Goal: Task Accomplishment & Management: Complete application form

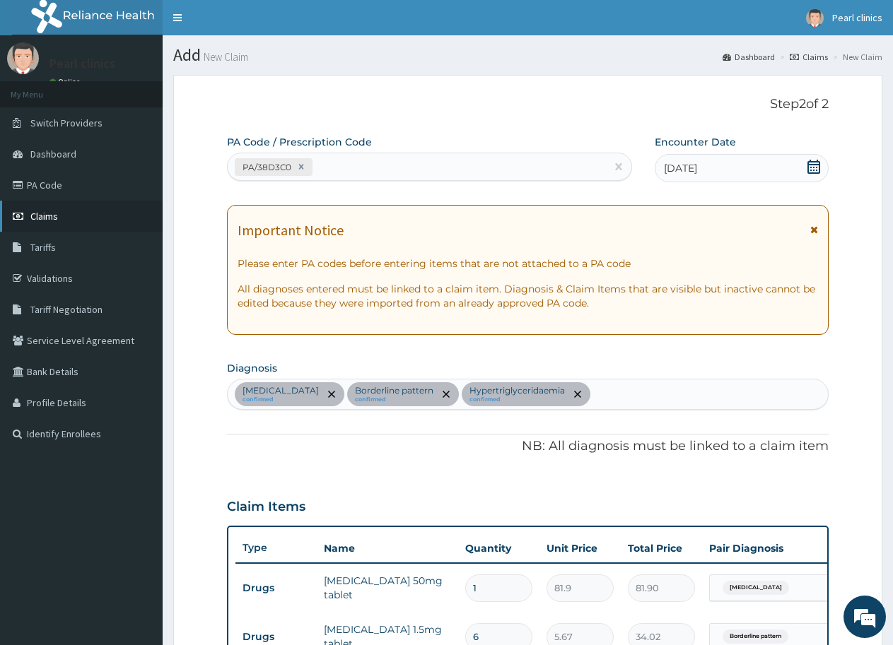
click at [40, 214] on span "Claims" at bounding box center [44, 216] width 28 height 13
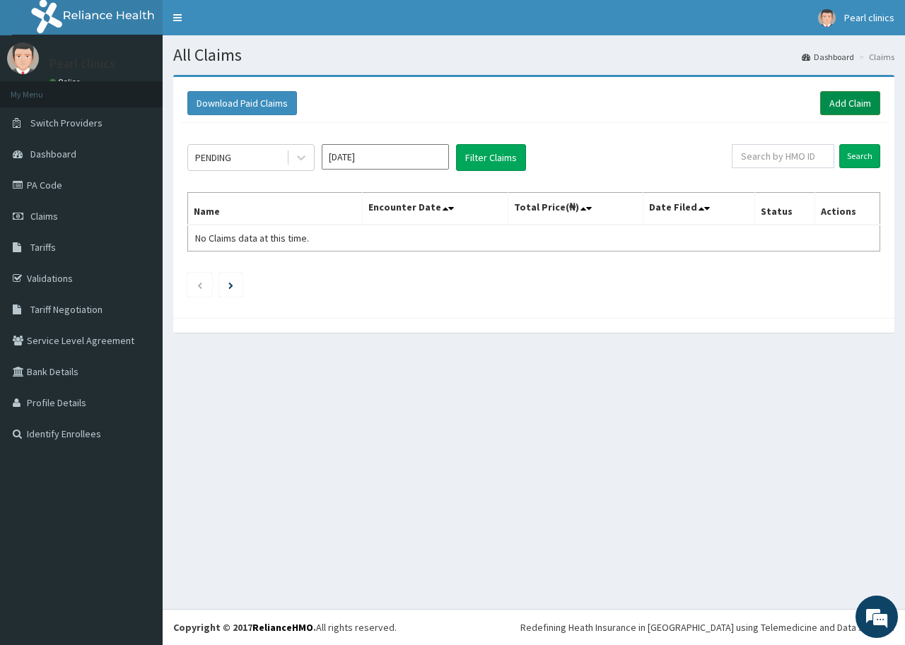
click at [852, 104] on link "Add Claim" at bounding box center [850, 103] width 60 height 24
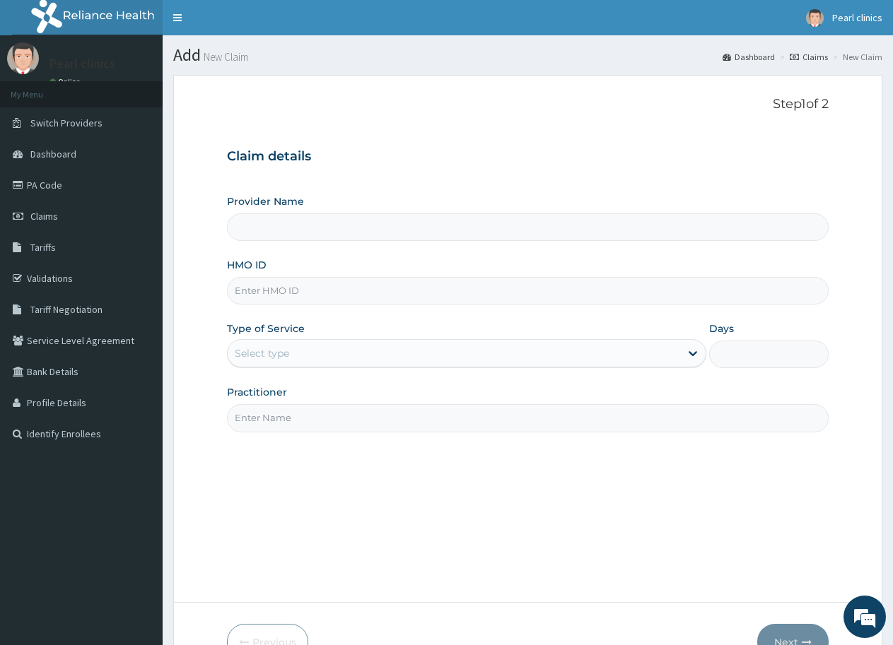
type input "Pearl Clinics And Maternity"
paste input "TBC/10218/A"
type input "TBC/10218/A"
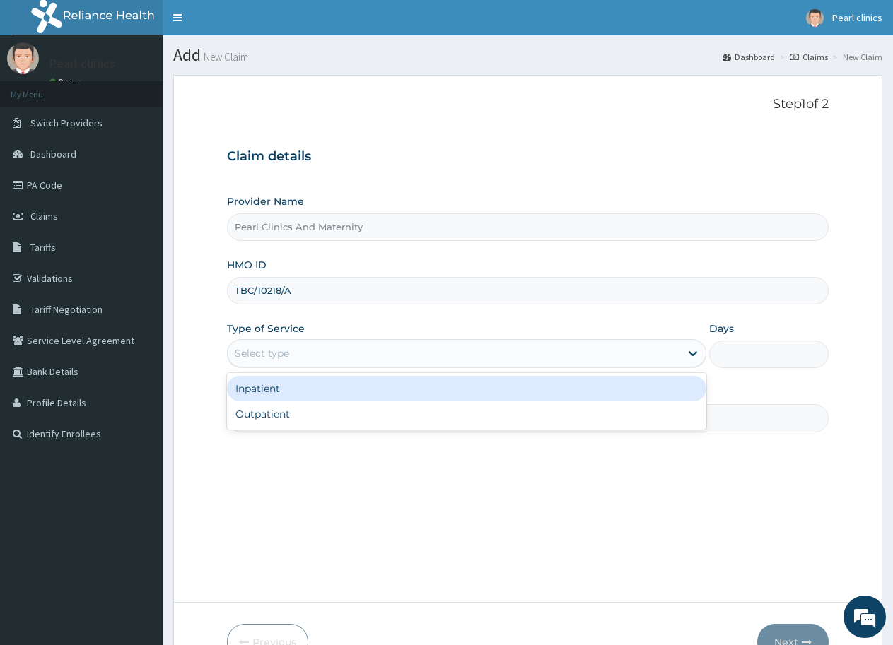
click at [301, 353] on div "Select type" at bounding box center [454, 353] width 452 height 23
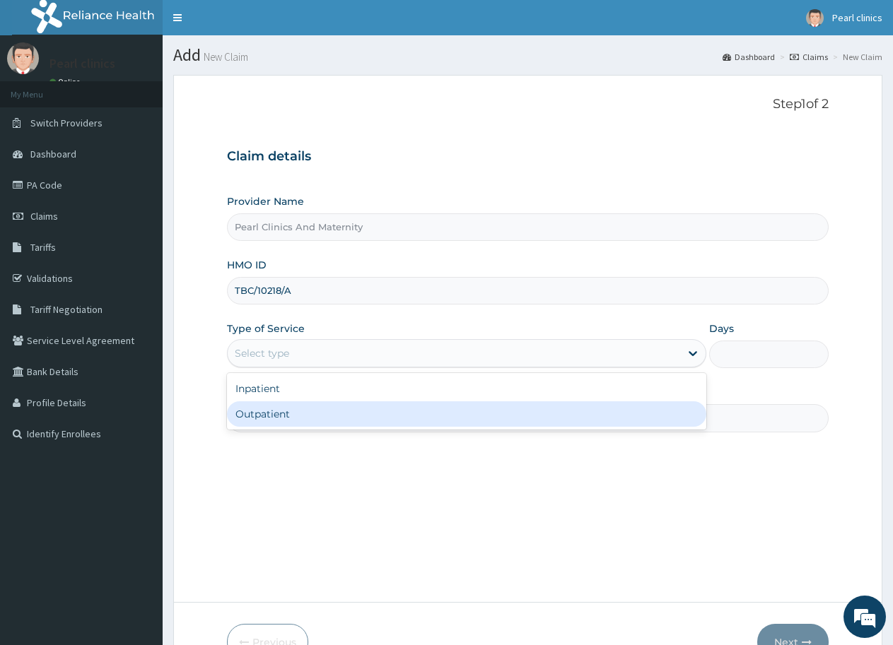
click at [299, 412] on div "Outpatient" at bounding box center [466, 413] width 478 height 25
type input "1"
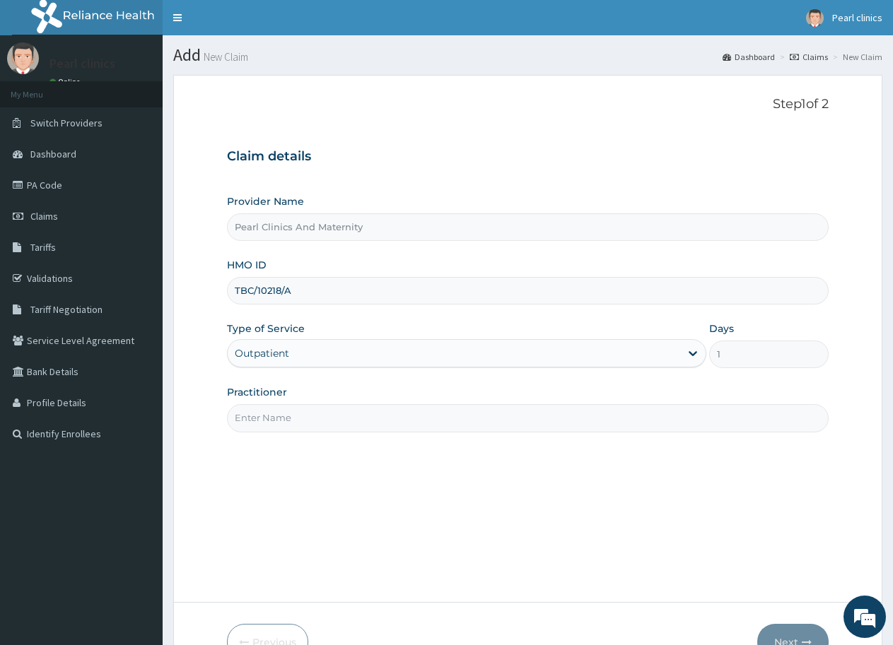
click at [301, 421] on input "Practitioner" at bounding box center [527, 418] width 601 height 28
type input "[PERSON_NAME]"
click at [806, 633] on button "Next" at bounding box center [792, 642] width 71 height 37
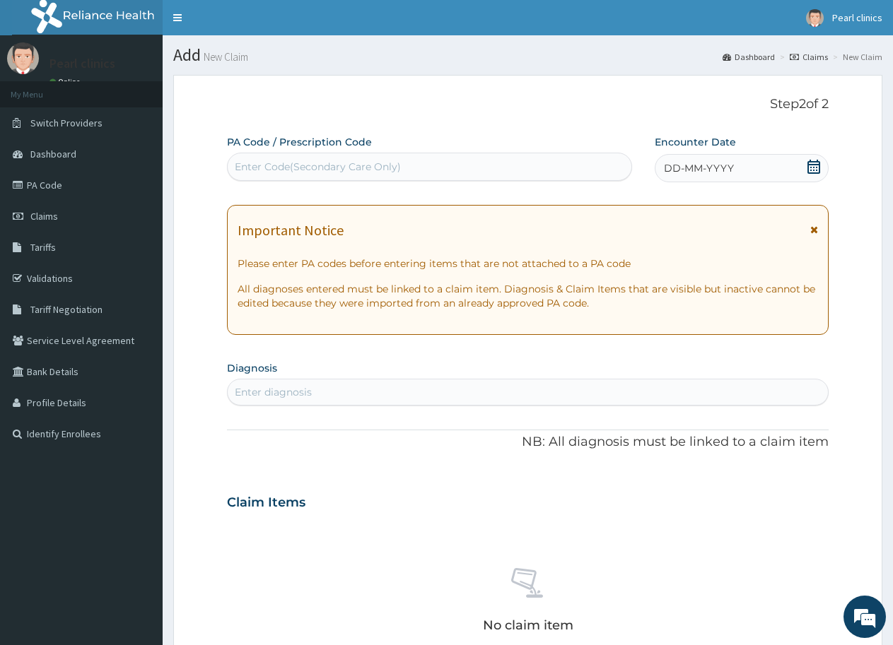
click at [286, 160] on div "Enter Code(Secondary Care Only)" at bounding box center [318, 167] width 166 height 14
type input "PA/38D3C0"
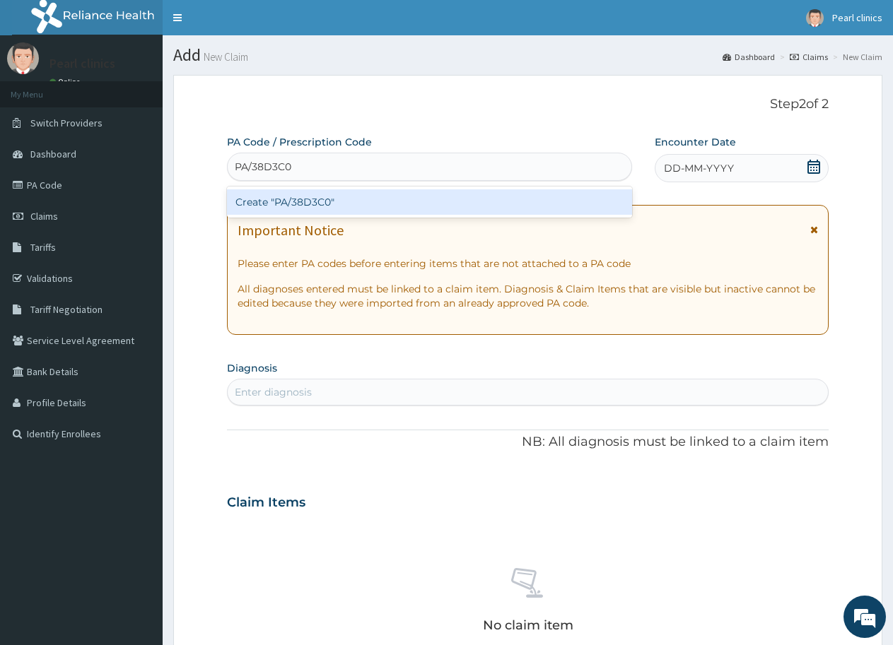
click at [377, 204] on div "Create "PA/38D3C0"" at bounding box center [429, 201] width 405 height 25
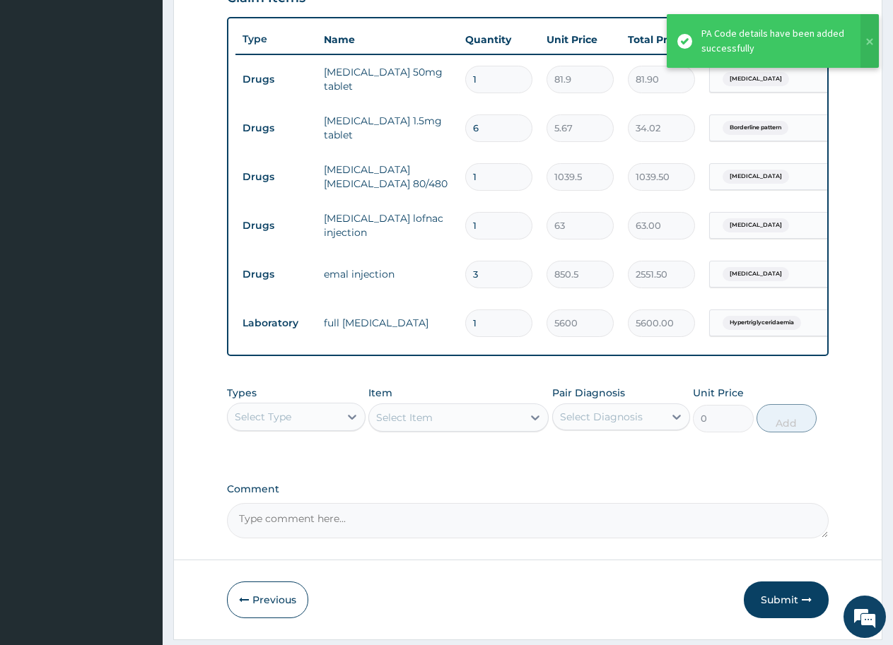
scroll to position [563, 0]
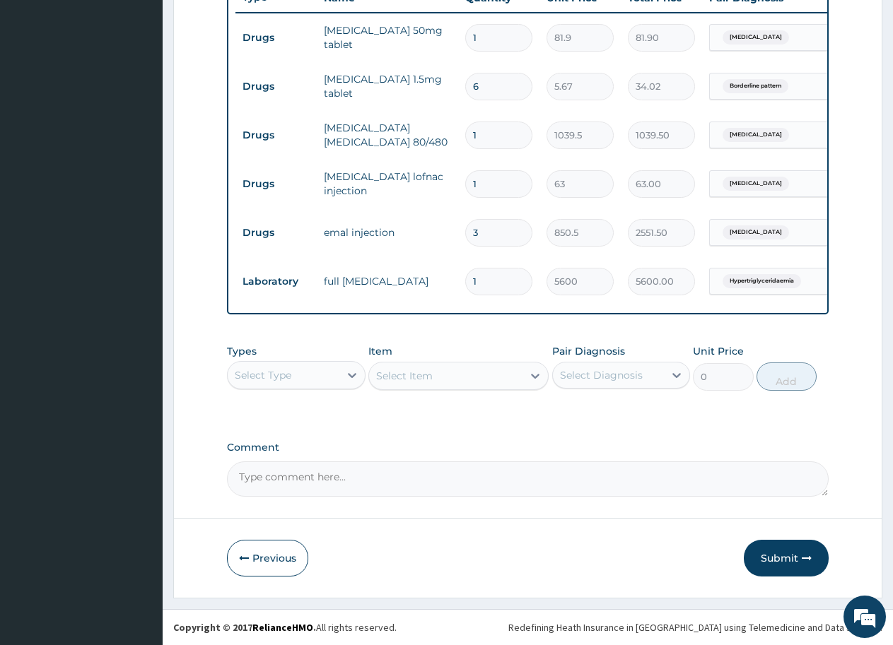
click at [298, 376] on div "Select Type" at bounding box center [284, 375] width 112 height 23
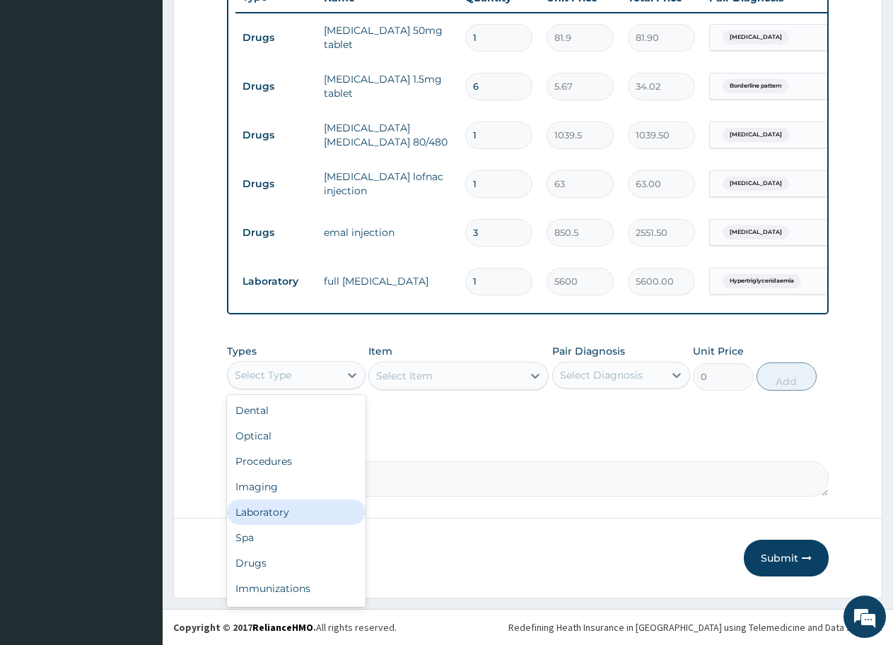
click at [295, 513] on div "Laboratory" at bounding box center [296, 512] width 139 height 25
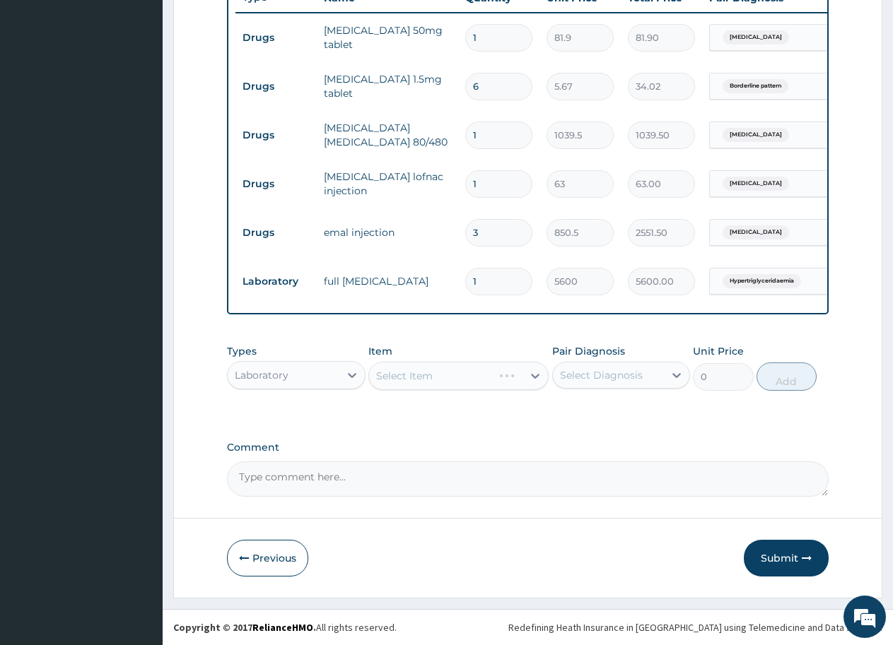
click at [440, 377] on div "Select Item" at bounding box center [458, 376] width 180 height 28
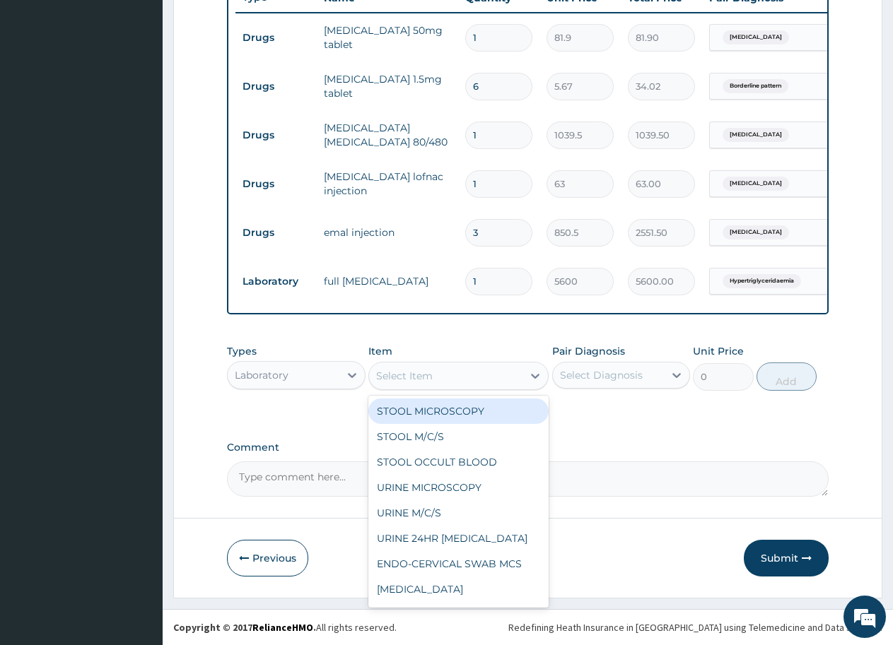
click at [440, 373] on div "Select Item" at bounding box center [445, 376] width 153 height 23
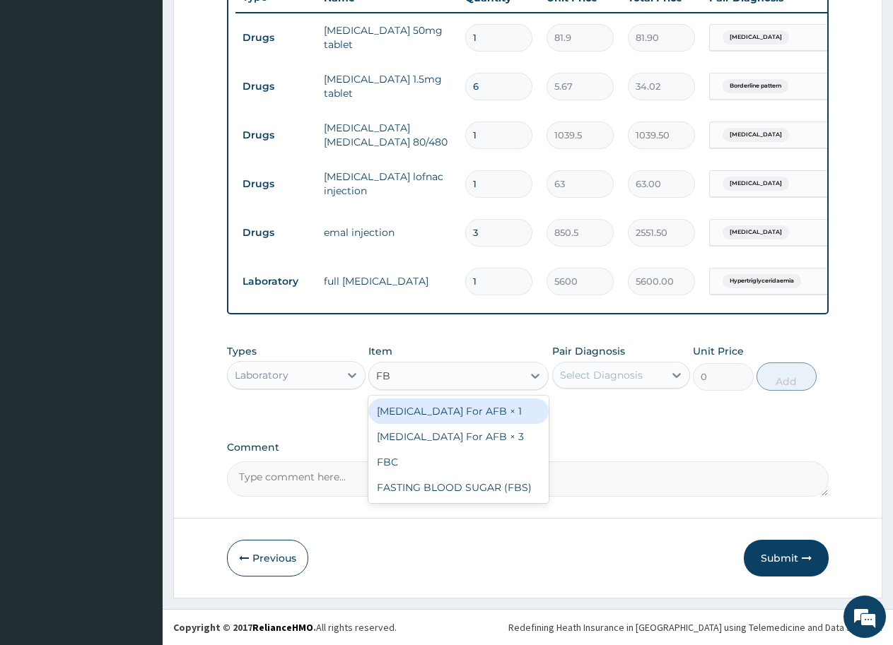
type input "FBC"
click at [452, 406] on div "FBC" at bounding box center [458, 411] width 180 height 25
type input "1600"
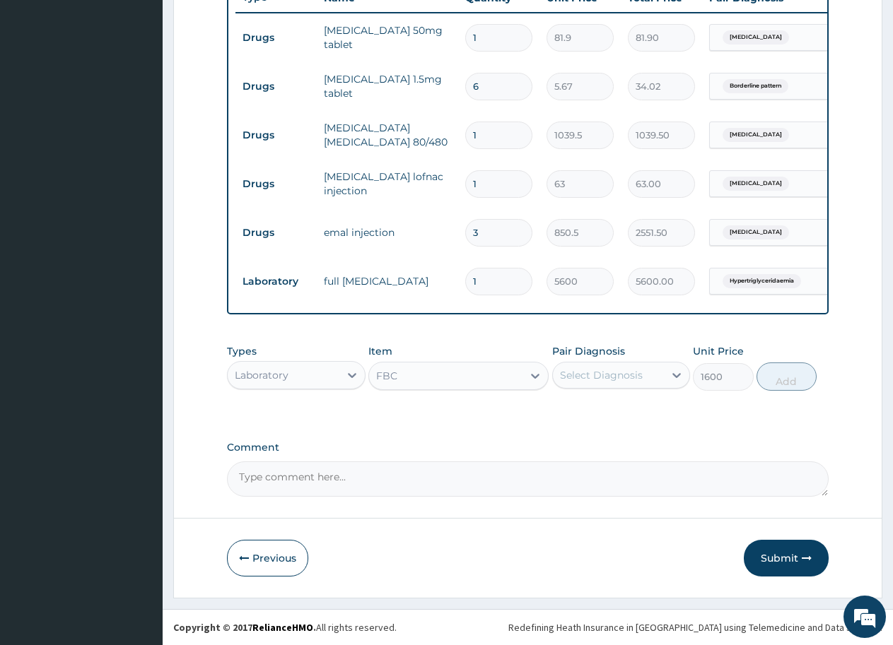
click at [572, 374] on div "Select Diagnosis" at bounding box center [601, 375] width 83 height 14
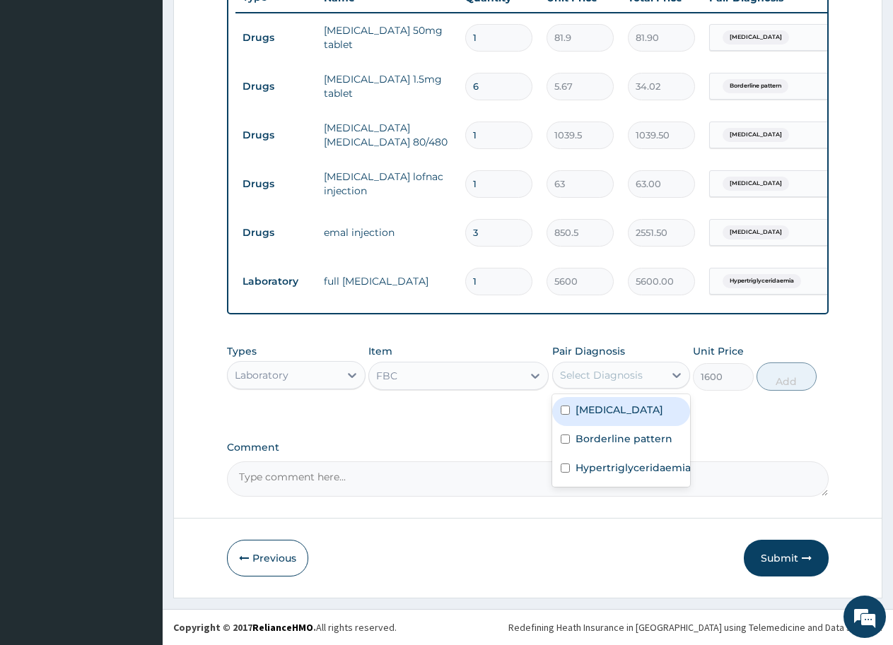
scroll to position [209, 0]
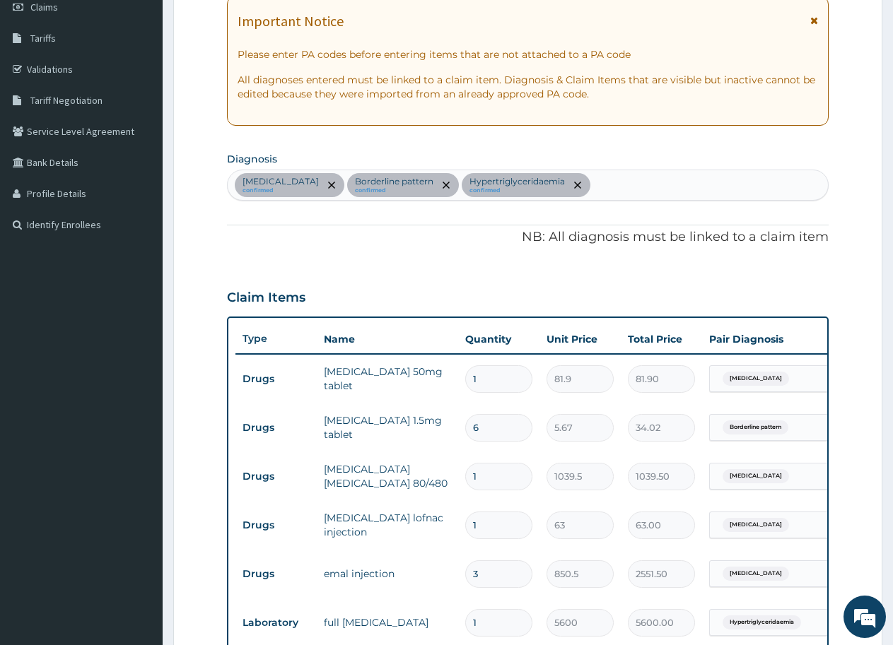
click at [669, 177] on div "[MEDICAL_DATA] confirmed Borderline pattern confirmed Hypertriglyceridaemia con…" at bounding box center [528, 185] width 600 height 30
type input "UPPER"
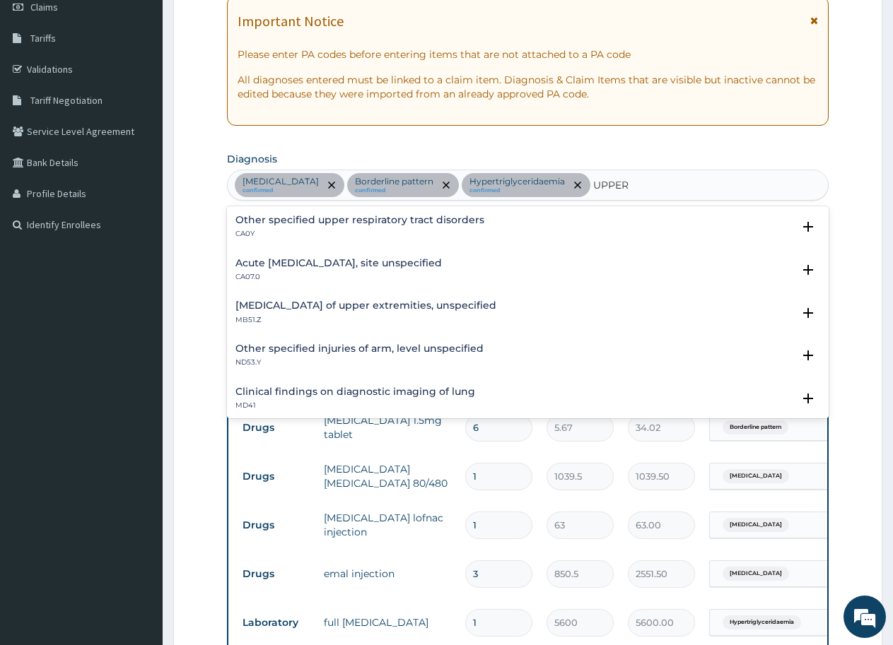
click at [442, 259] on h4 "Acute [MEDICAL_DATA], site unspecified" at bounding box center [338, 263] width 206 height 11
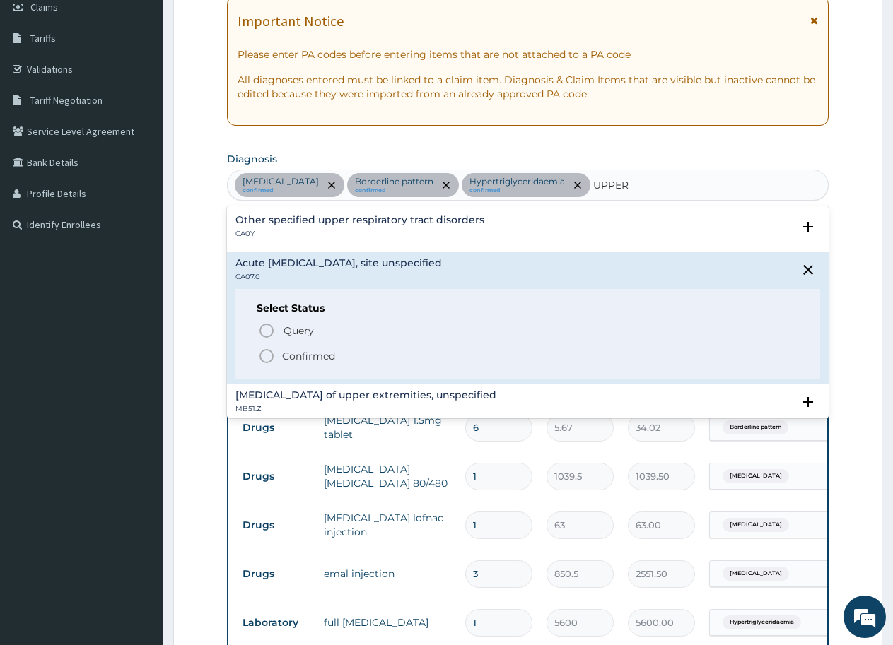
click at [266, 355] on icon "status option filled" at bounding box center [266, 356] width 17 height 17
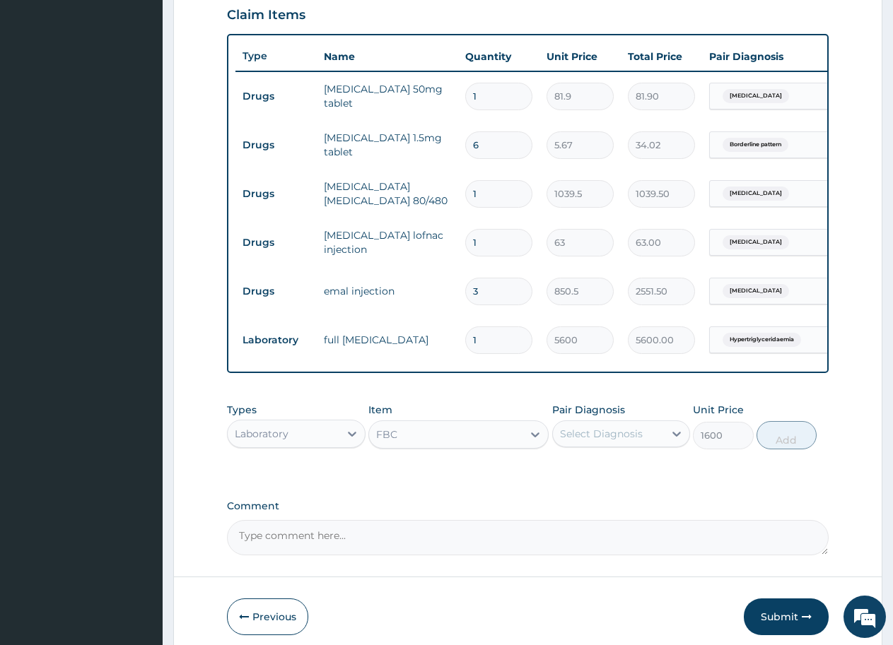
scroll to position [563, 0]
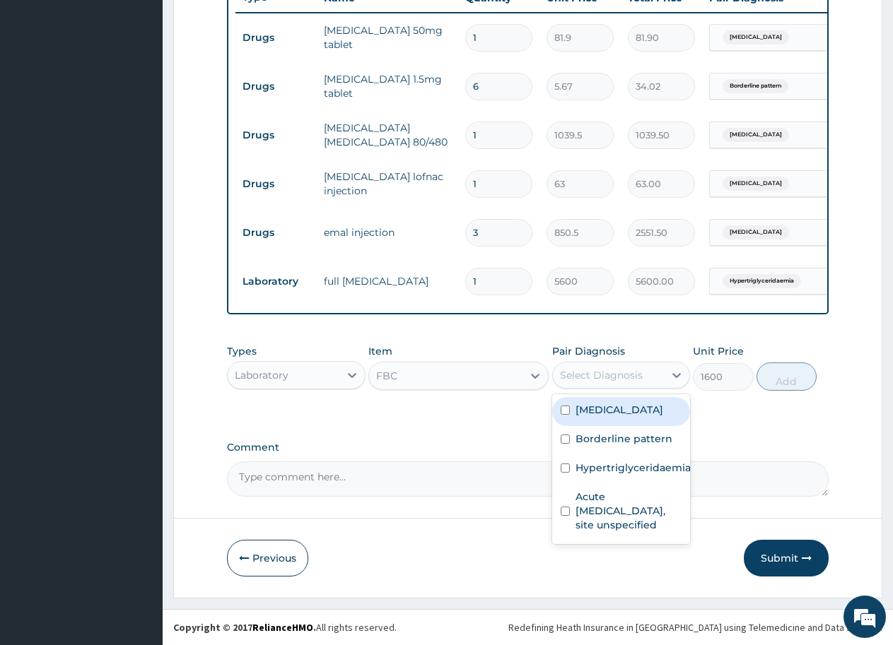
click at [598, 382] on div "Select Diagnosis" at bounding box center [601, 375] width 83 height 14
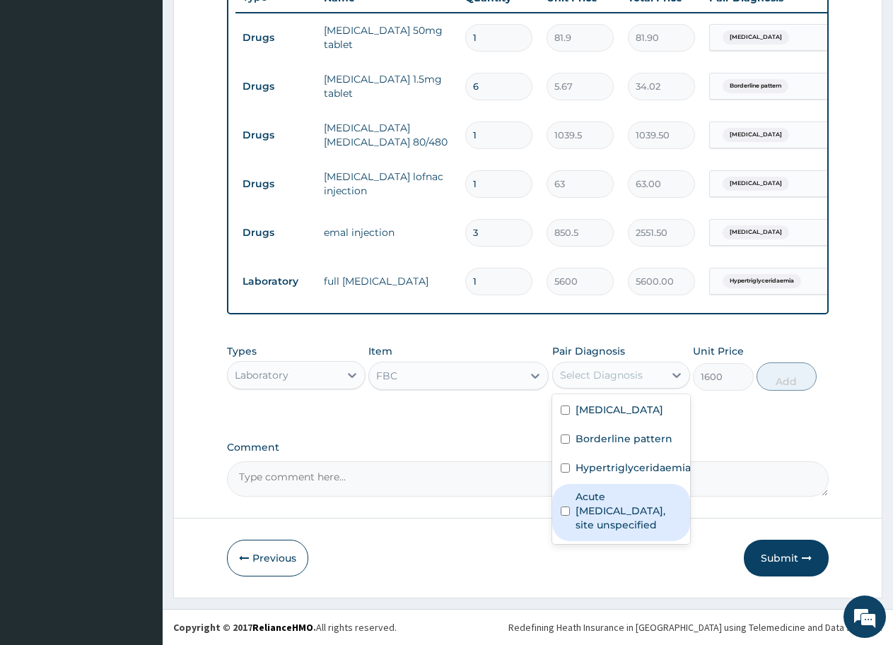
click at [587, 527] on label "Acute [MEDICAL_DATA], site unspecified" at bounding box center [628, 511] width 107 height 42
checkbox input "true"
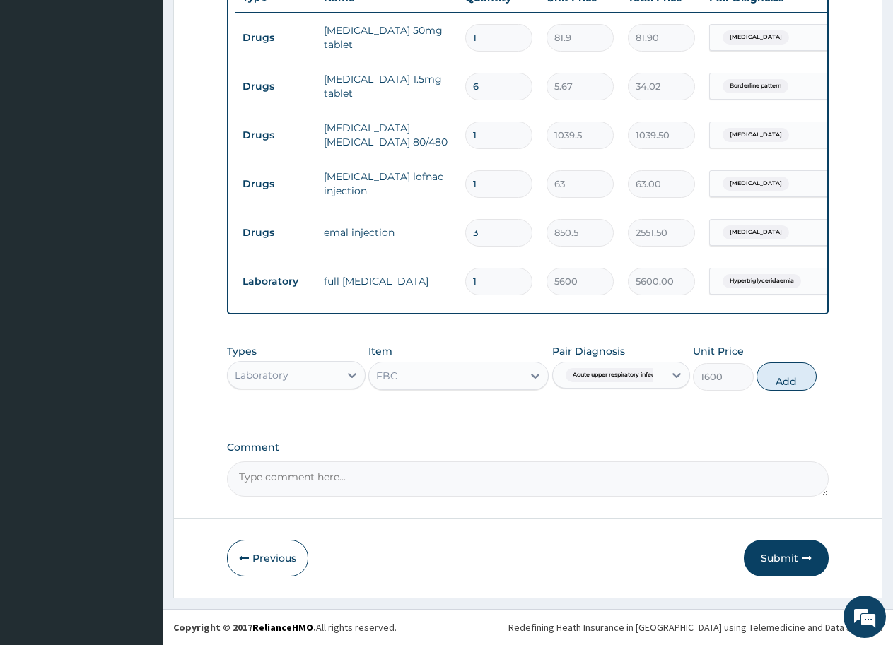
click at [773, 419] on div "Types Laboratory Item FBC Pair Diagnosis Acute upper respiratory infect... Unit…" at bounding box center [527, 378] width 601 height 82
click at [784, 391] on button "Add" at bounding box center [786, 377] width 60 height 28
type input "0"
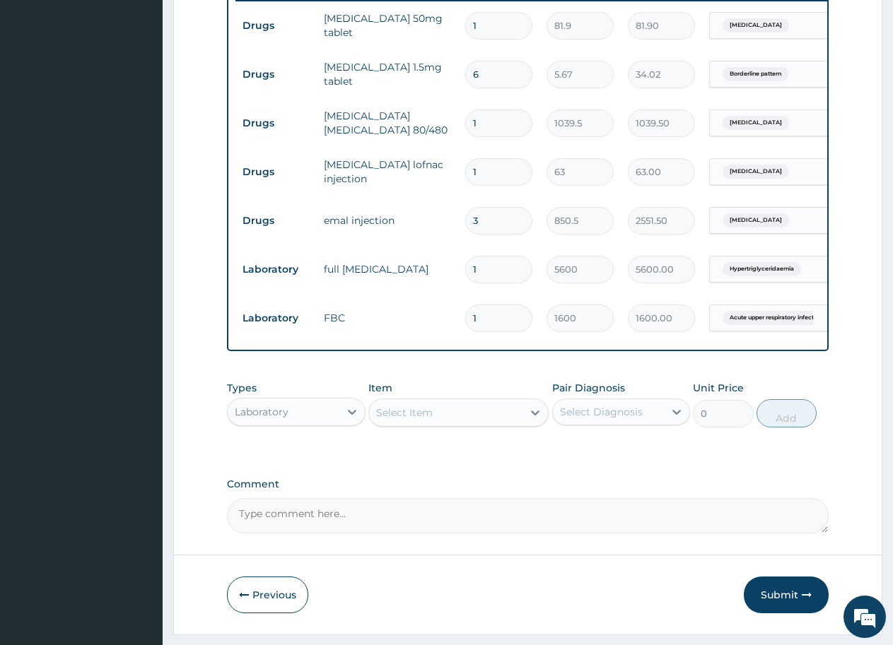
click at [406, 420] on div "Select Item" at bounding box center [404, 413] width 57 height 14
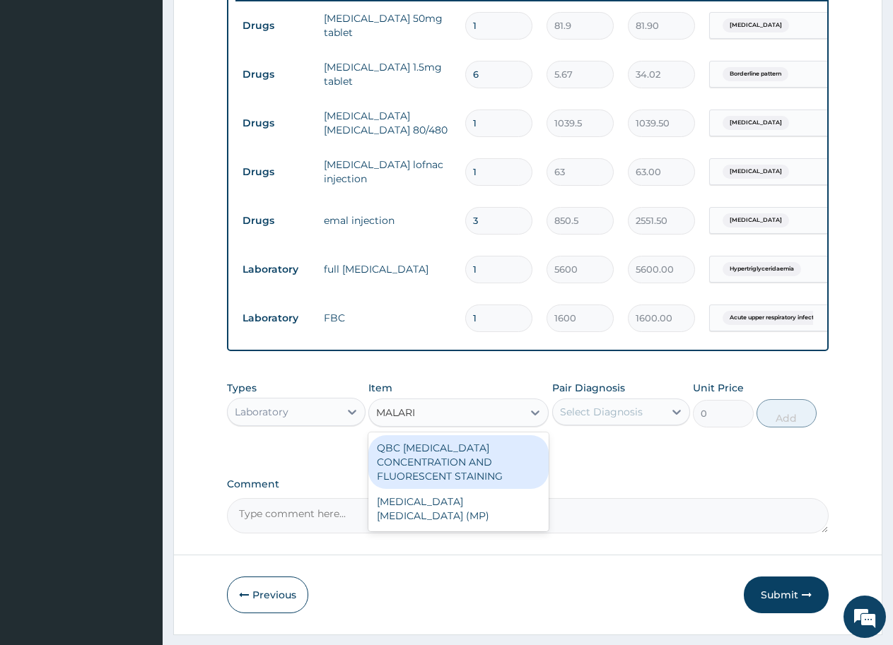
type input "[MEDICAL_DATA]"
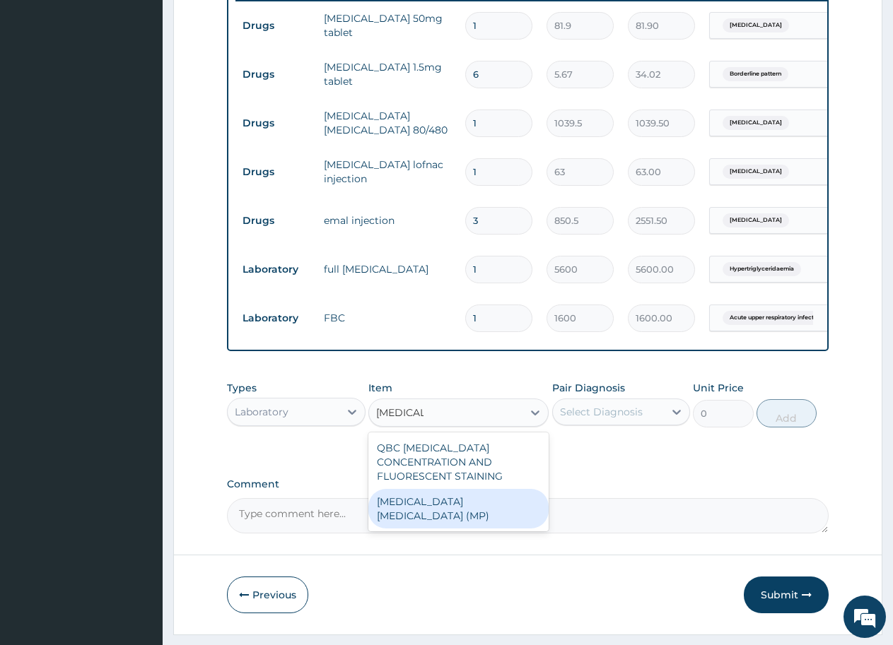
click at [444, 529] on div "[MEDICAL_DATA] [MEDICAL_DATA] (MP)" at bounding box center [458, 509] width 180 height 40
type input "800"
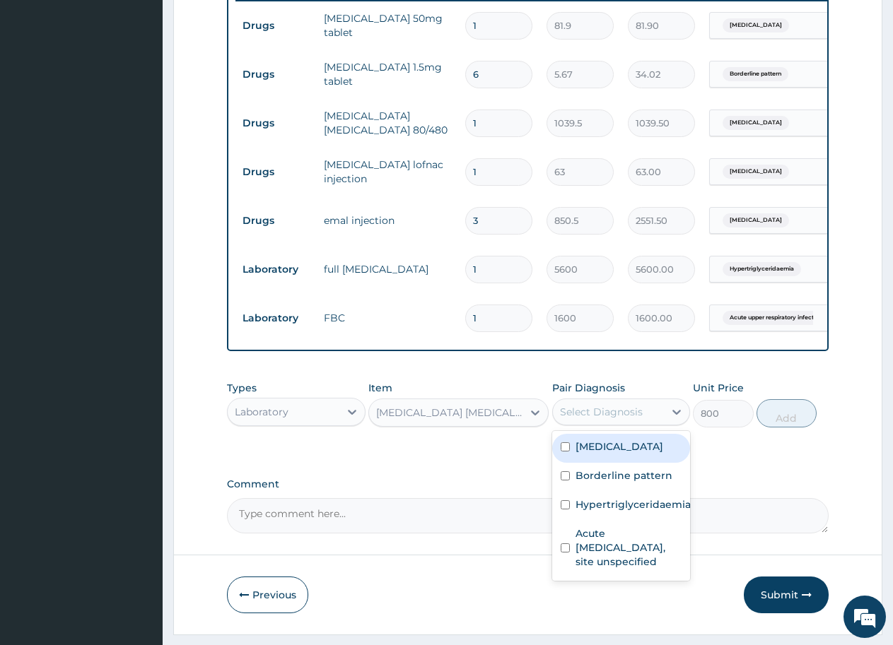
click at [580, 419] on div "Select Diagnosis" at bounding box center [601, 412] width 83 height 14
click at [600, 454] on label "[MEDICAL_DATA]" at bounding box center [619, 447] width 88 height 14
checkbox input "true"
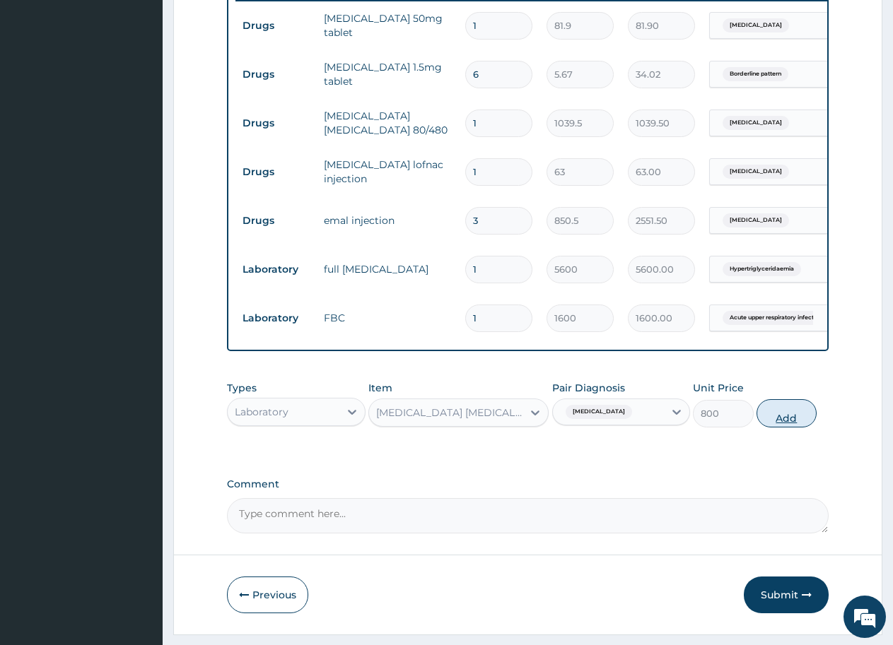
click at [788, 428] on button "Add" at bounding box center [786, 413] width 60 height 28
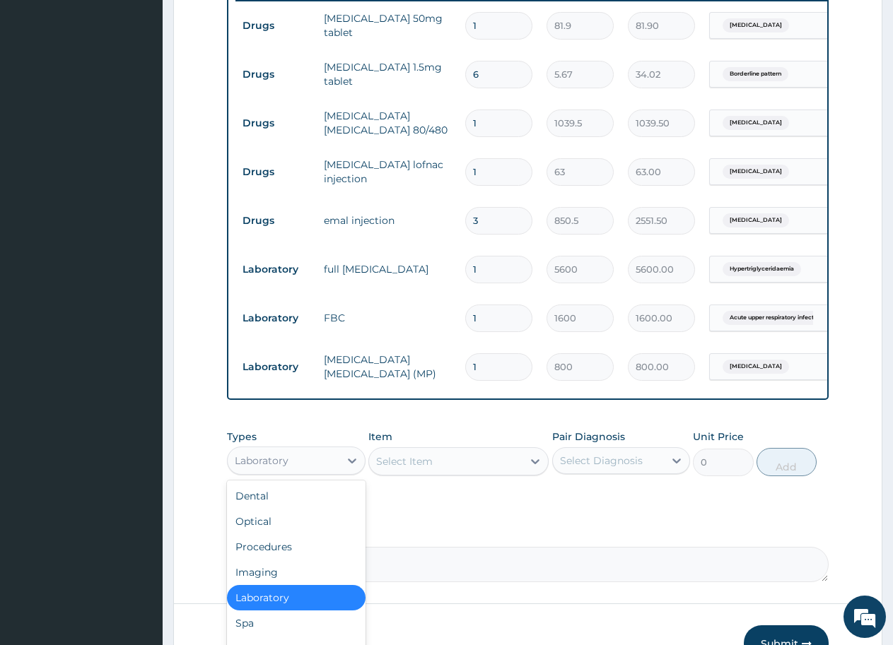
click at [274, 468] on div "Laboratory" at bounding box center [262, 461] width 54 height 14
click at [274, 560] on div "Procedures" at bounding box center [296, 546] width 139 height 25
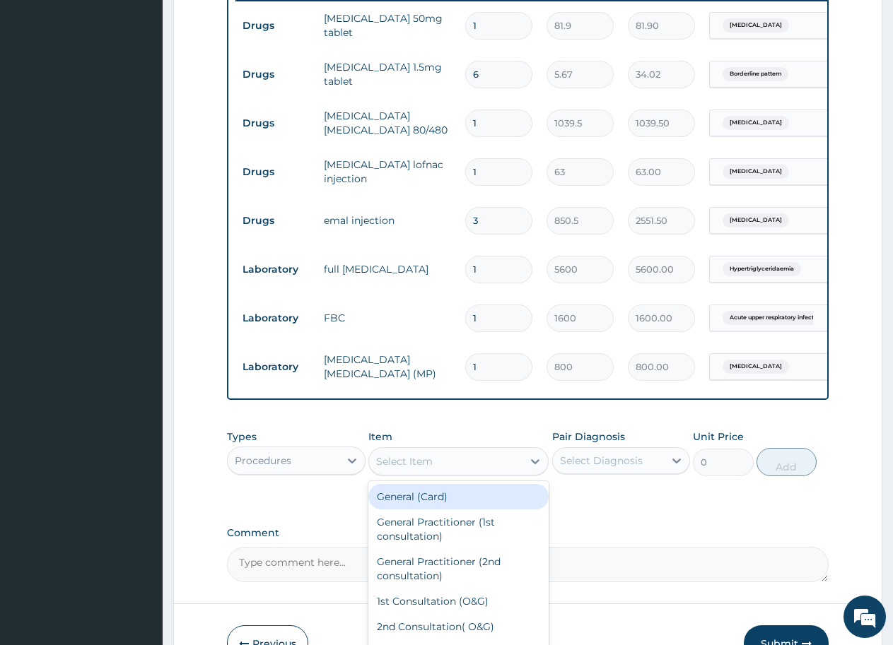
click at [469, 473] on div "Select Item" at bounding box center [445, 461] width 153 height 23
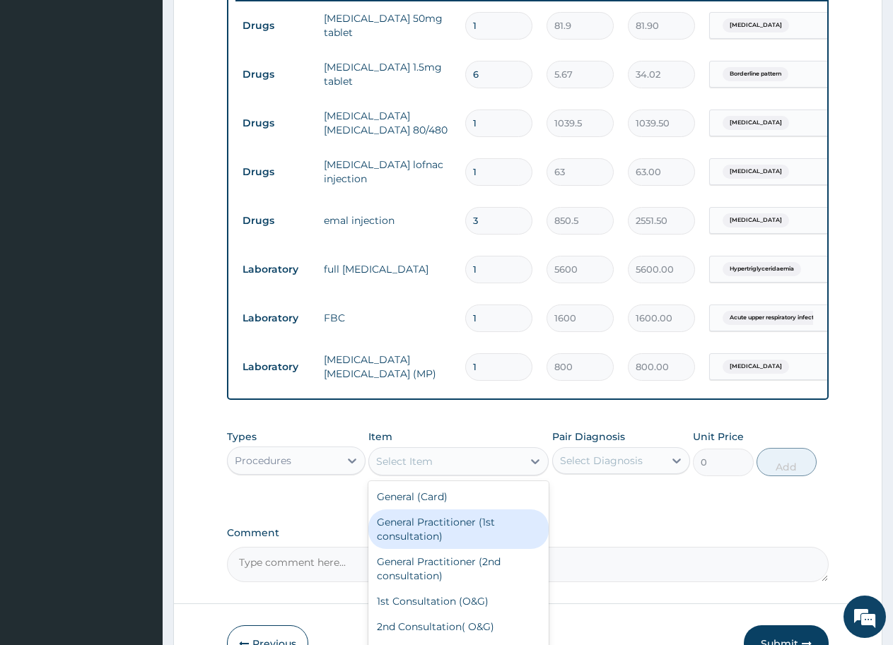
click at [459, 549] on div "General Practitioner (1st consultation)" at bounding box center [458, 530] width 180 height 40
type input "2000"
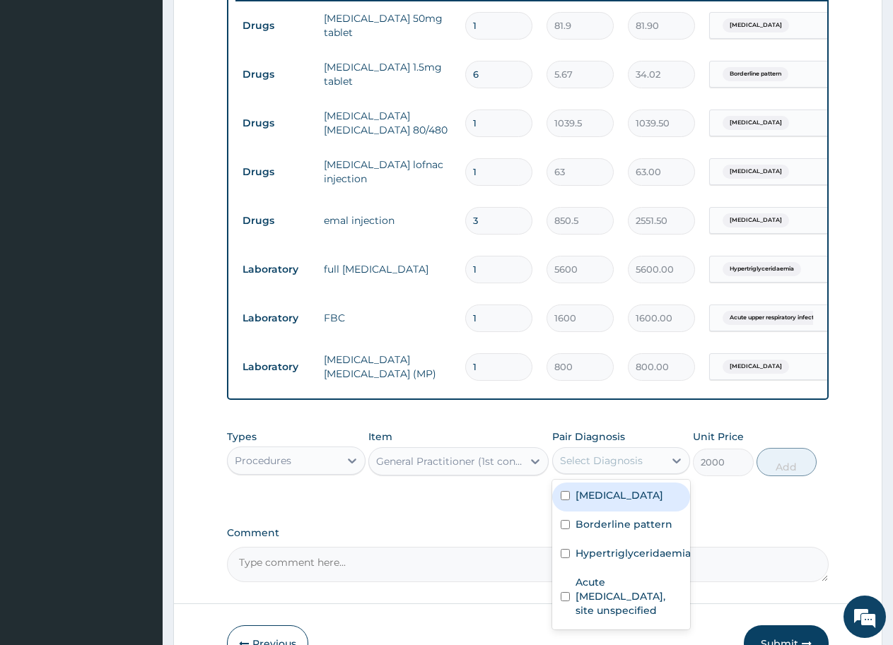
click at [612, 468] on div "Select Diagnosis" at bounding box center [601, 461] width 83 height 14
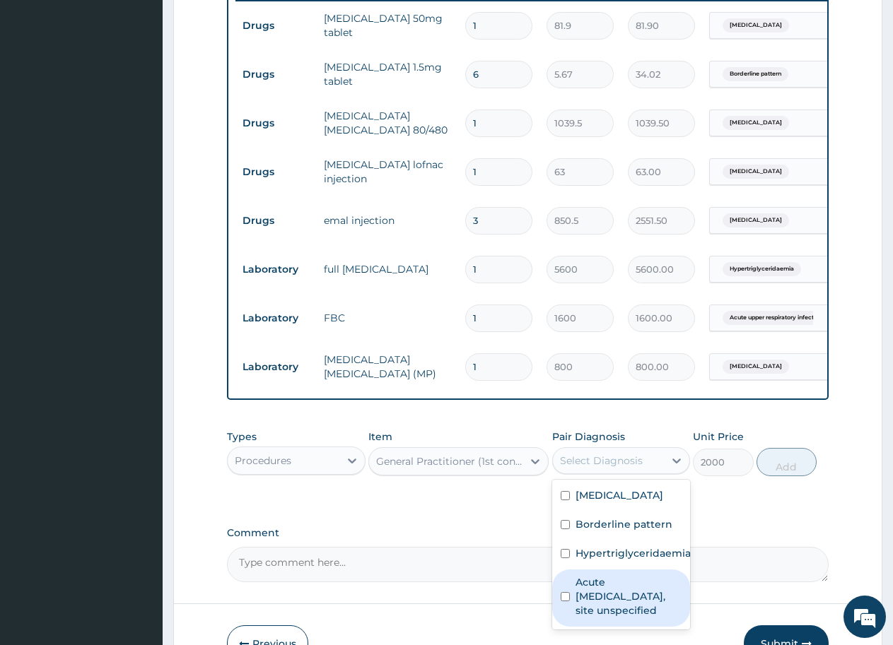
click at [605, 618] on label "Acute [MEDICAL_DATA], site unspecified" at bounding box center [628, 596] width 107 height 42
checkbox input "true"
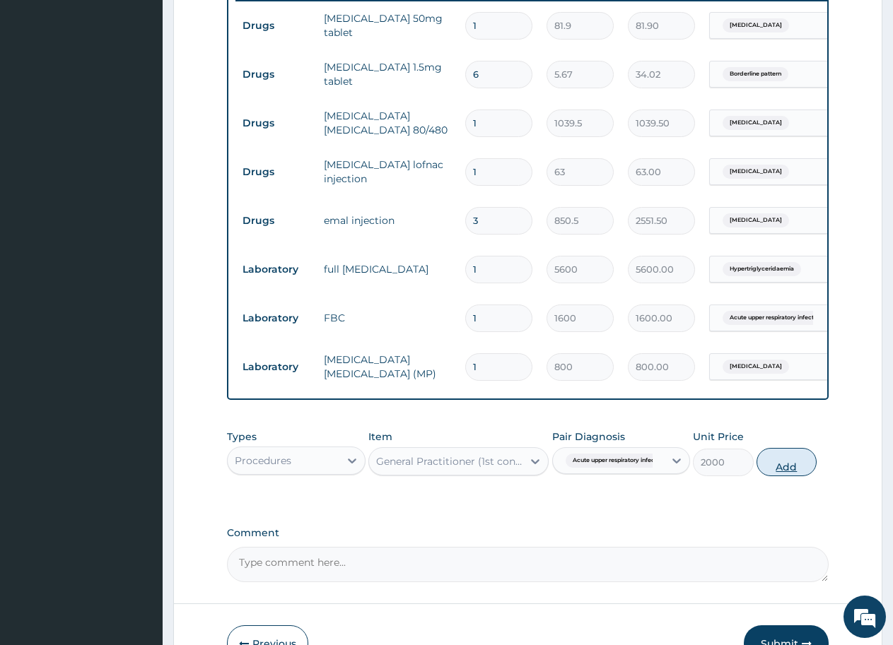
click at [785, 476] on button "Add" at bounding box center [786, 462] width 60 height 28
type input "0"
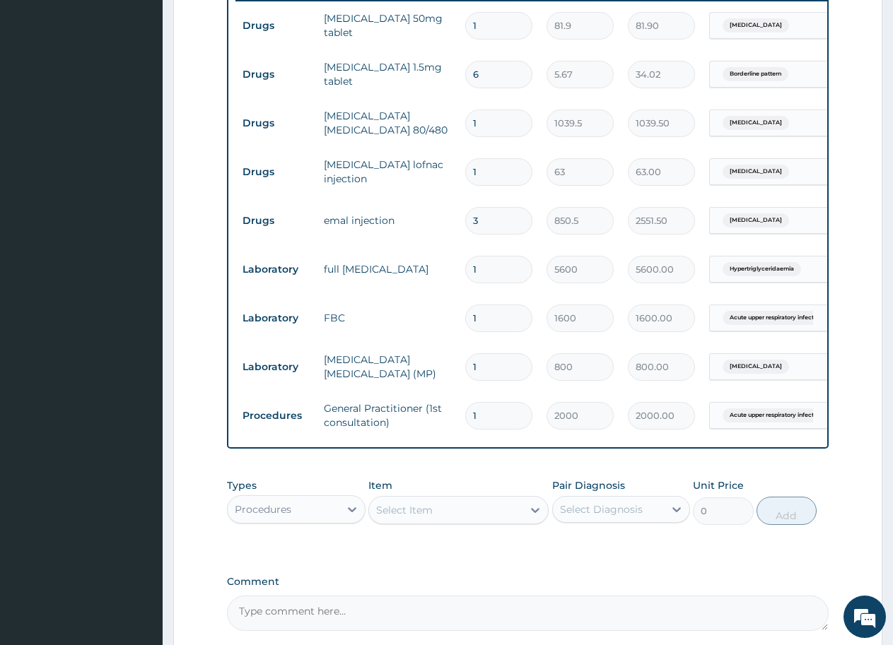
click at [783, 539] on div "PA Code / Prescription Code PA/38D3C0 Encounter Date [DATE] Important Notice Pl…" at bounding box center [527, 101] width 601 height 1059
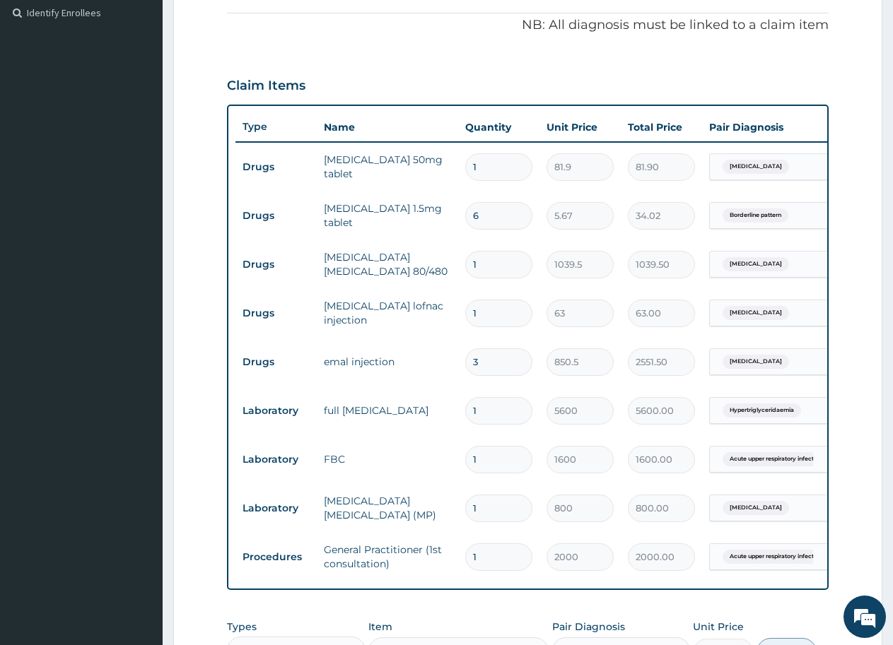
scroll to position [736, 0]
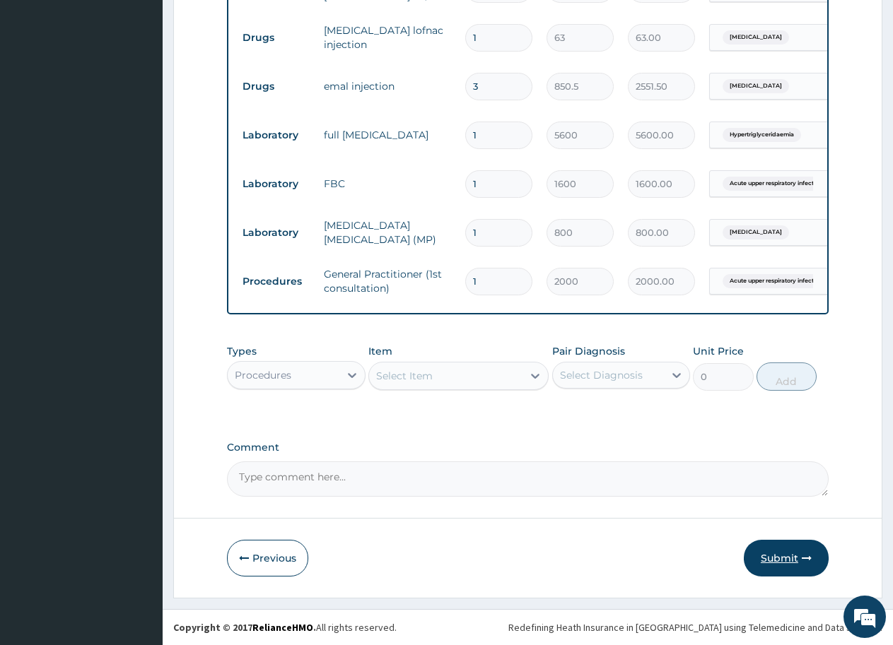
click at [788, 552] on button "Submit" at bounding box center [786, 558] width 85 height 37
